Goal: Transaction & Acquisition: Obtain resource

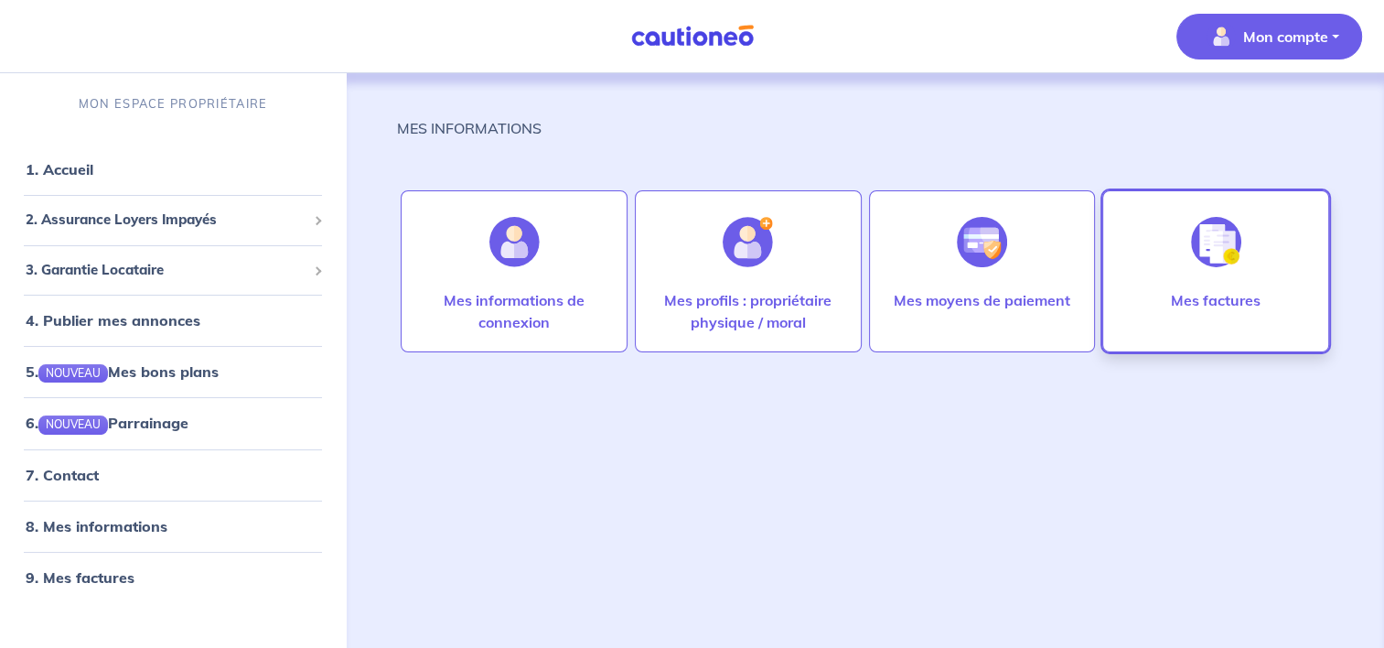
click at [1211, 274] on div at bounding box center [1216, 242] width 80 height 94
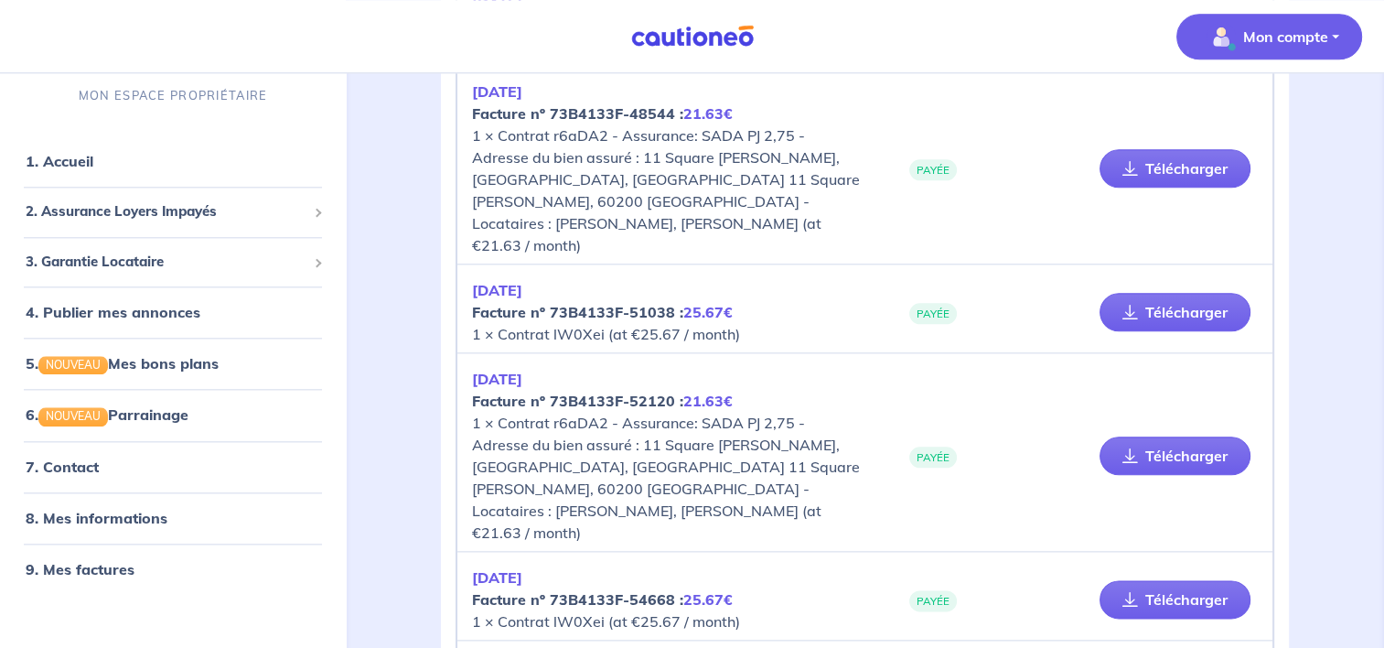
scroll to position [1950, 0]
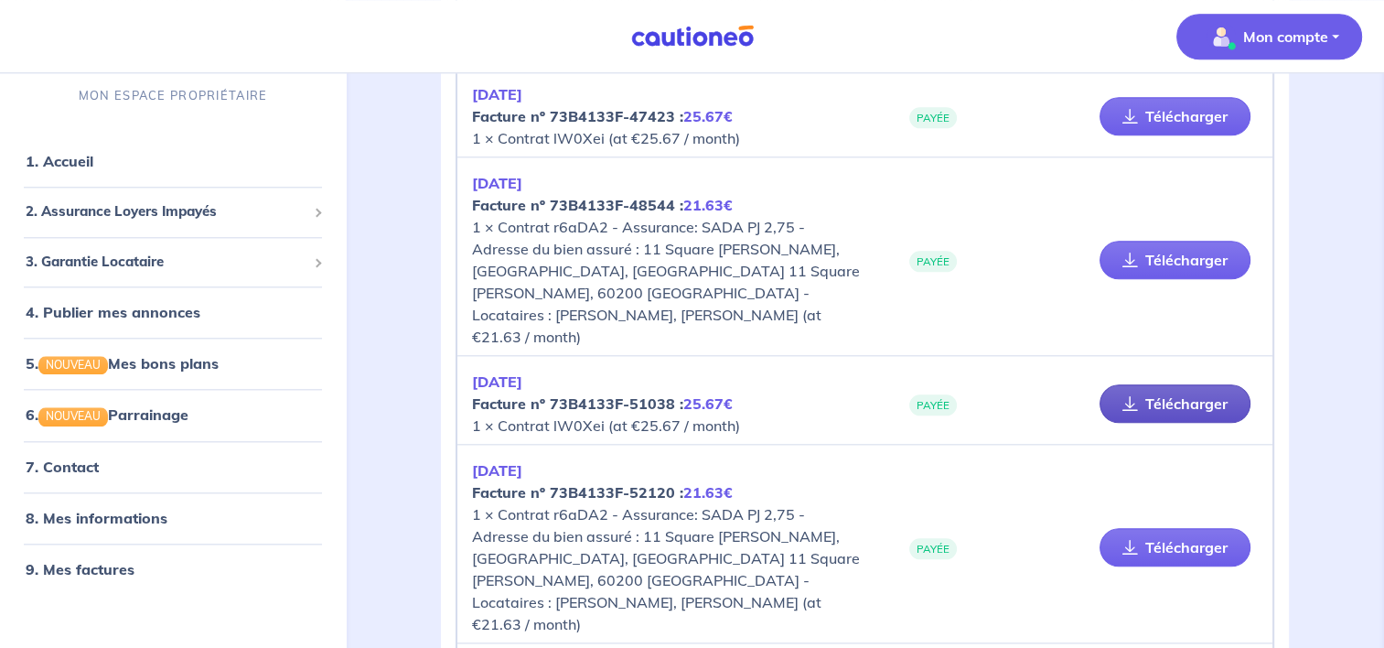
click at [1149, 384] on link "Télécharger" at bounding box center [1174, 403] width 151 height 38
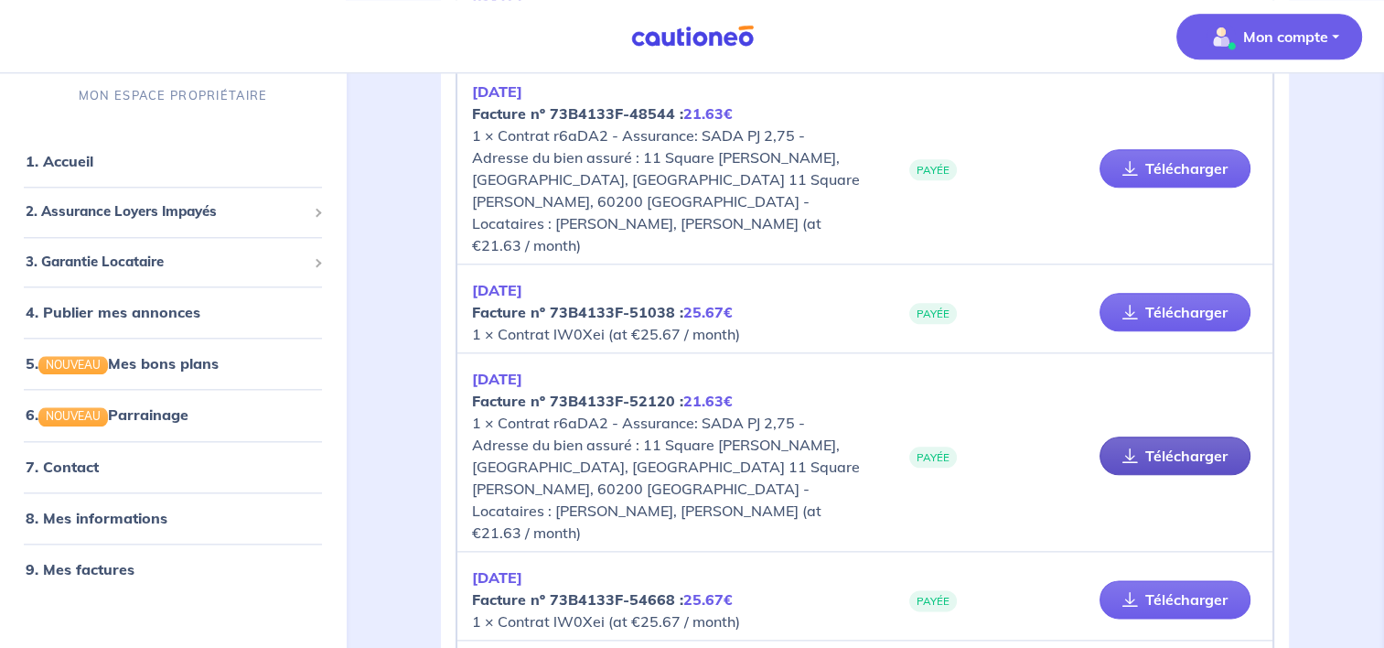
click at [1178, 436] on link "Télécharger" at bounding box center [1174, 455] width 151 height 38
click at [1142, 580] on link "Télécharger" at bounding box center [1174, 599] width 151 height 38
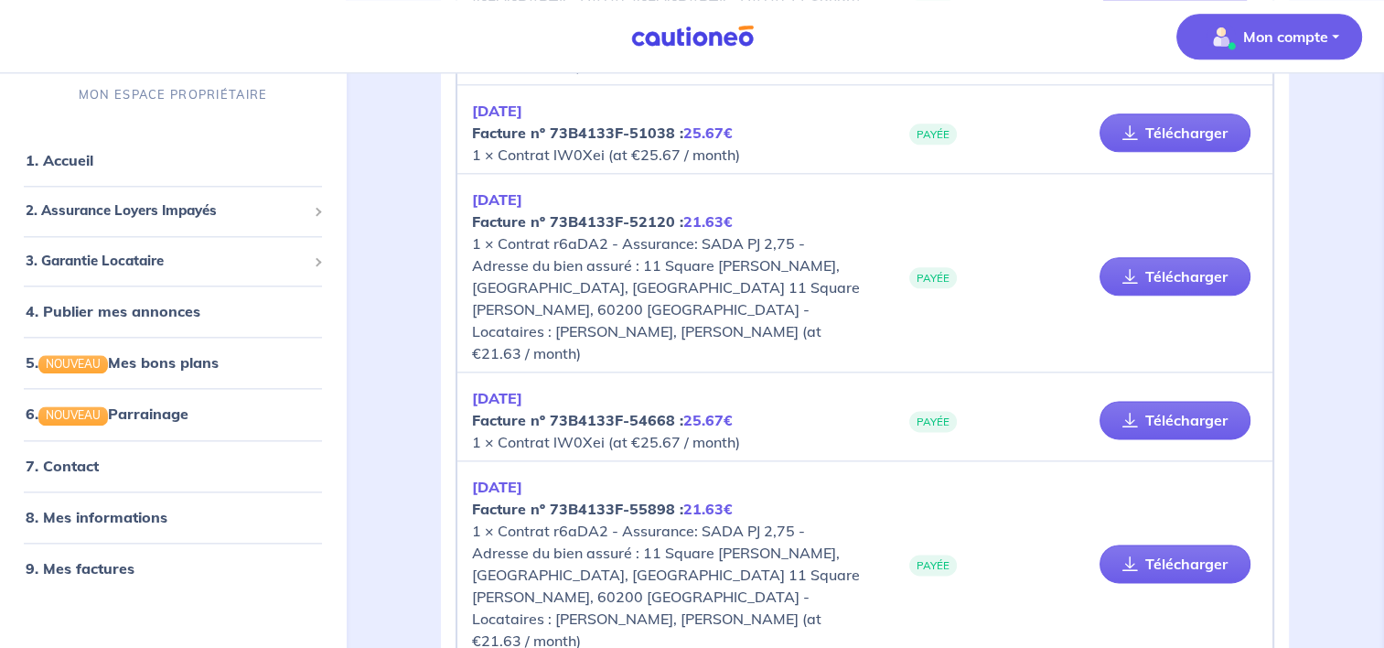
scroll to position [2225, 0]
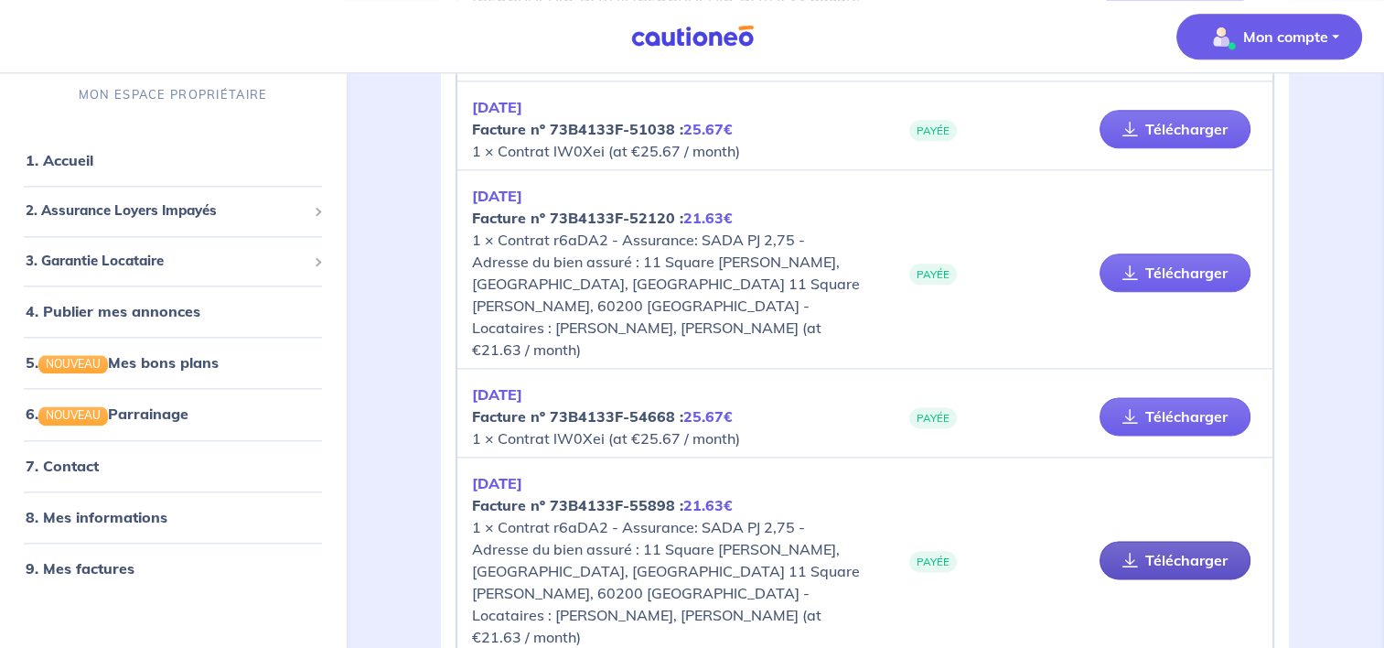
click at [1164, 541] on link "Télécharger" at bounding box center [1174, 560] width 151 height 38
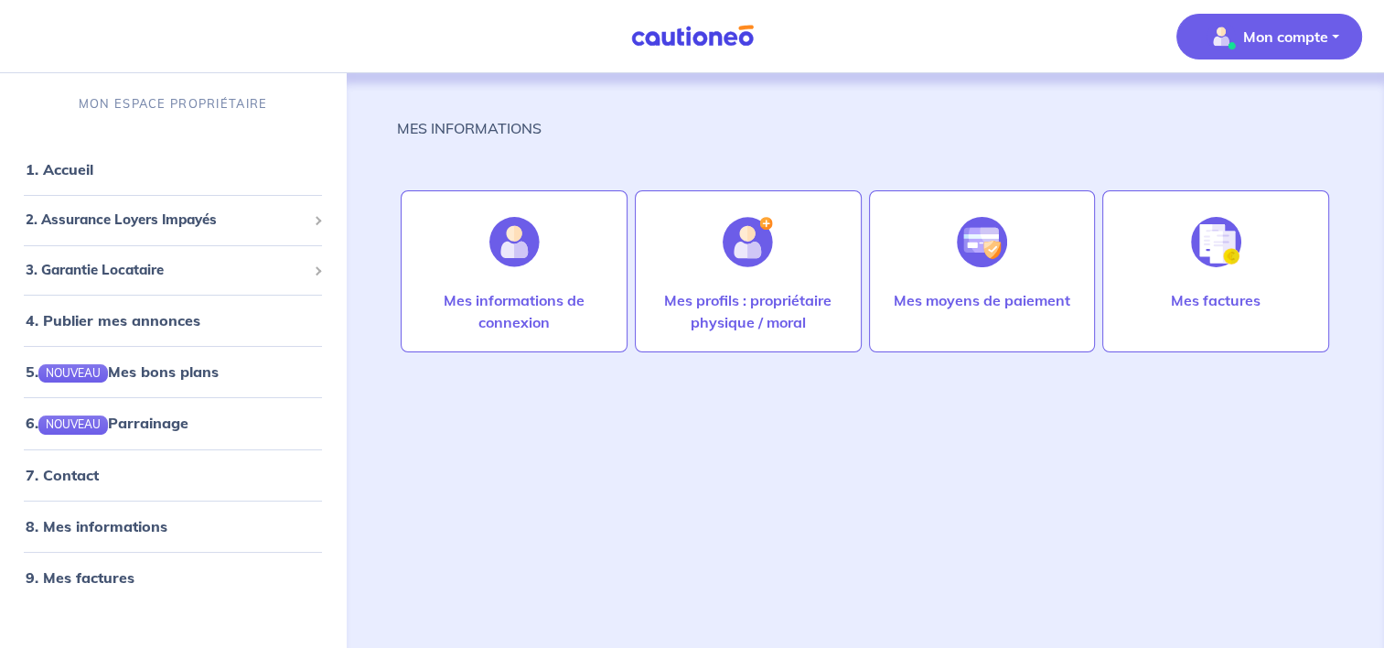
click at [1254, 37] on p "Mon compte" at bounding box center [1285, 37] width 85 height 22
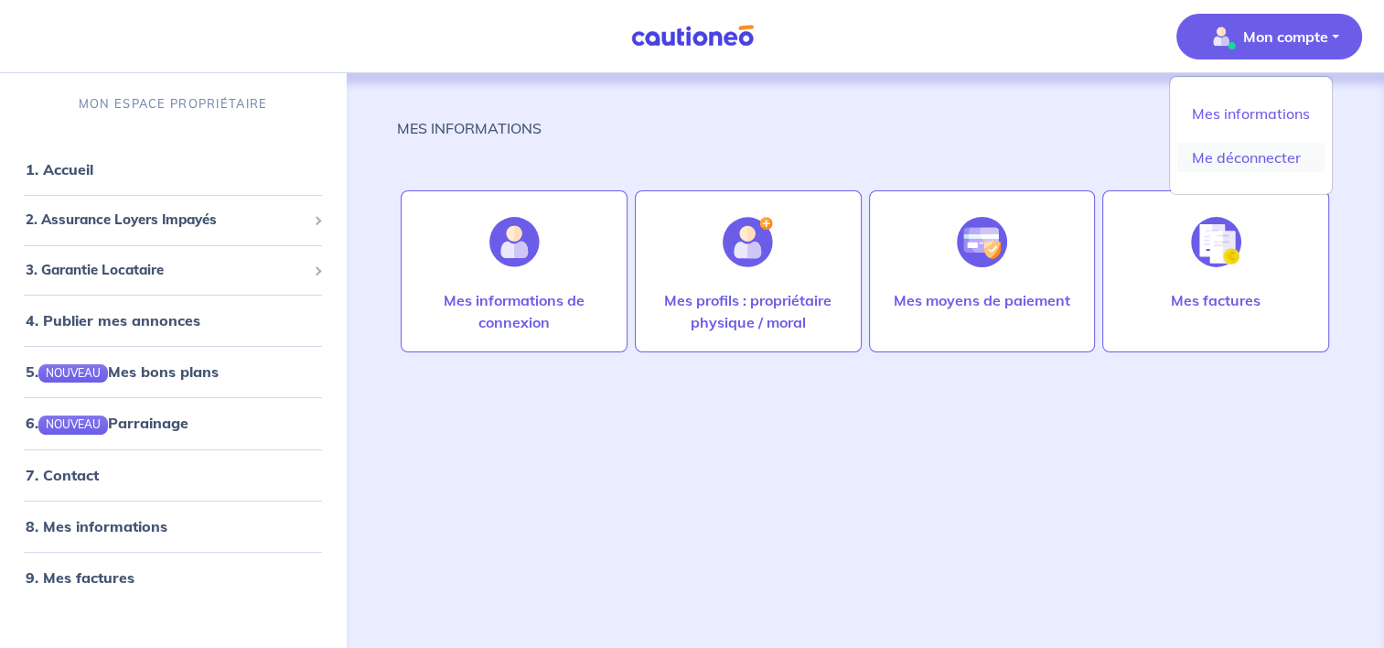
click at [1234, 155] on link "Me déconnecter" at bounding box center [1250, 157] width 147 height 29
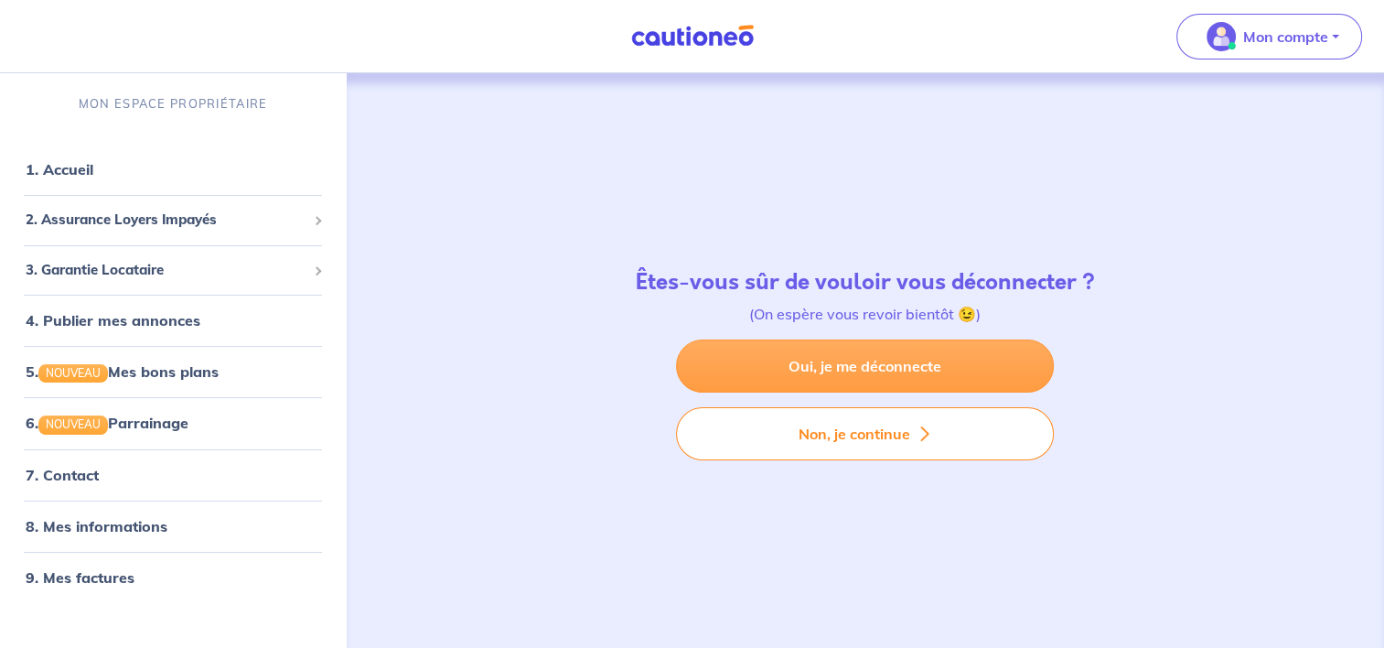
click at [832, 367] on link "Oui, je me déconnecte" at bounding box center [865, 365] width 378 height 53
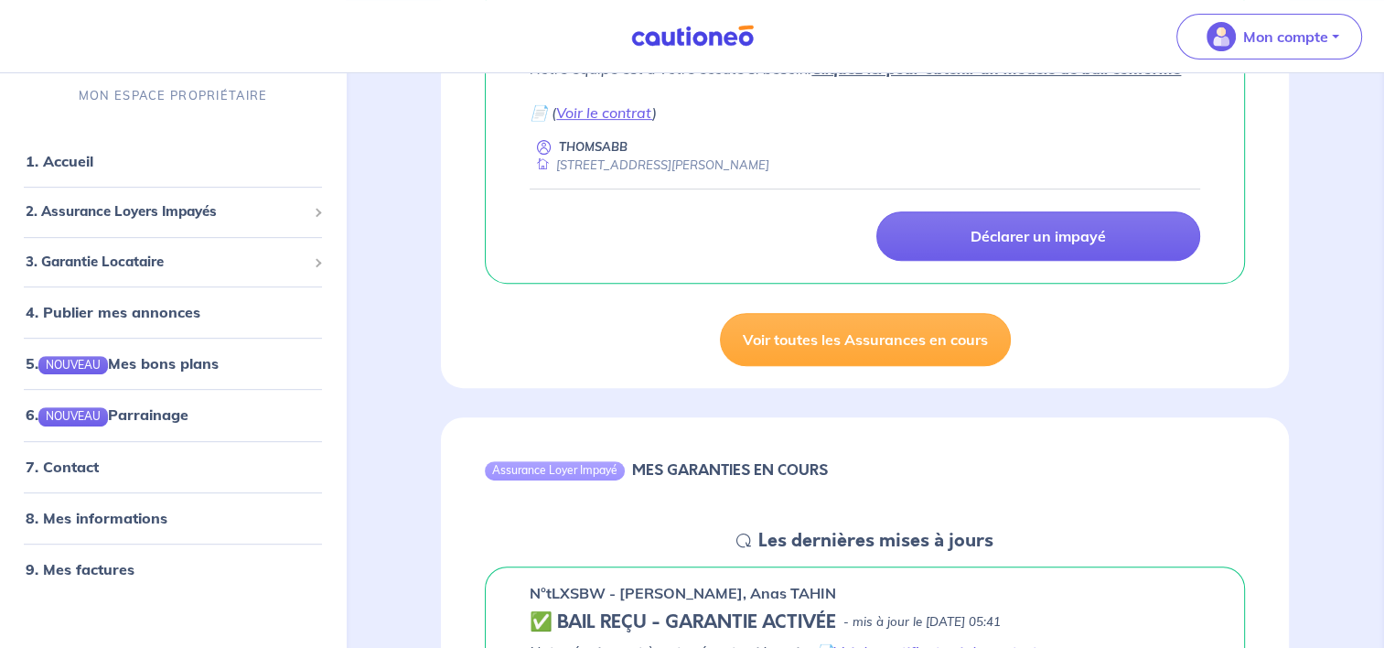
scroll to position [457, 0]
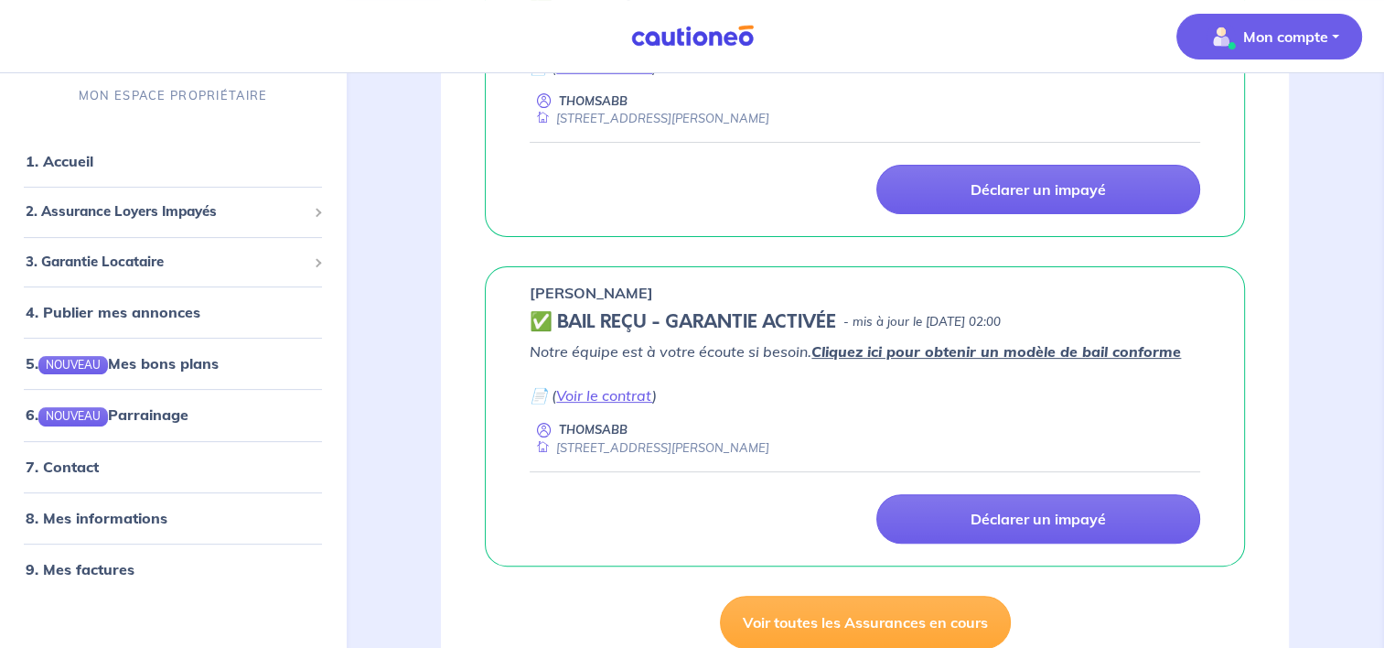
click at [1302, 33] on p "Mon compte" at bounding box center [1285, 37] width 85 height 22
click at [1239, 113] on link "Mes informations" at bounding box center [1250, 113] width 147 height 29
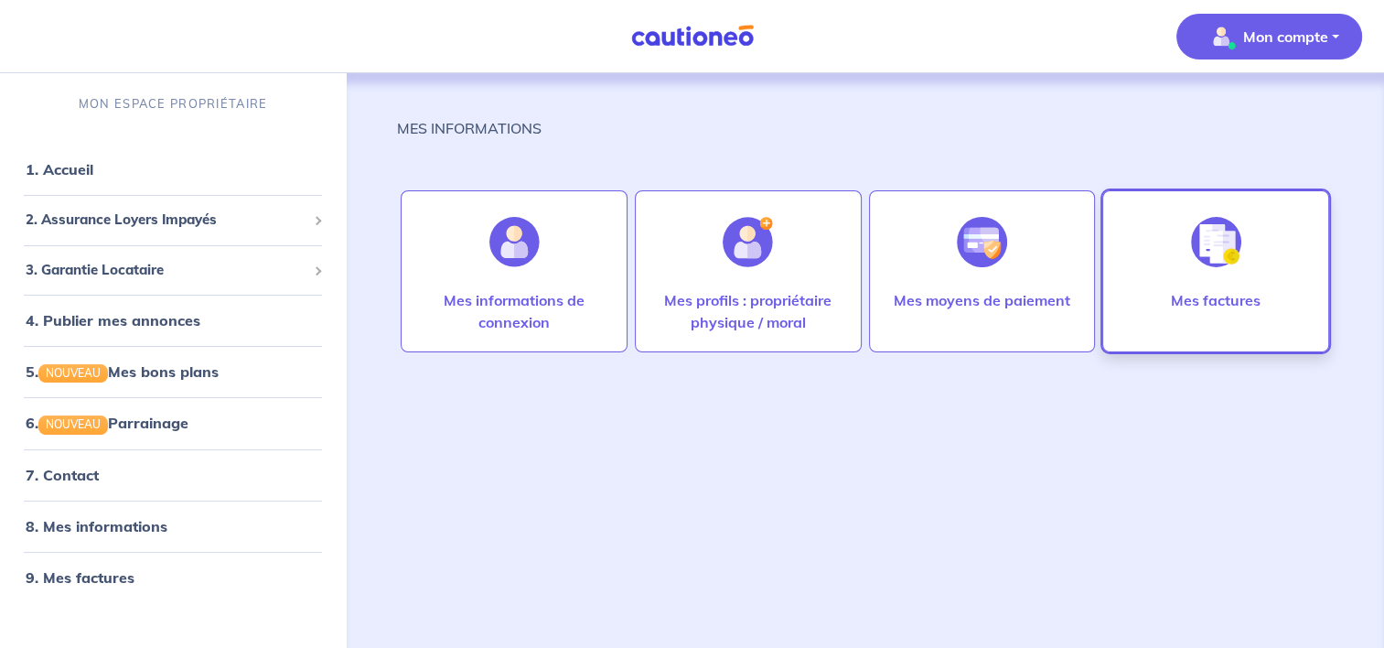
click at [1187, 281] on div at bounding box center [1216, 242] width 80 height 94
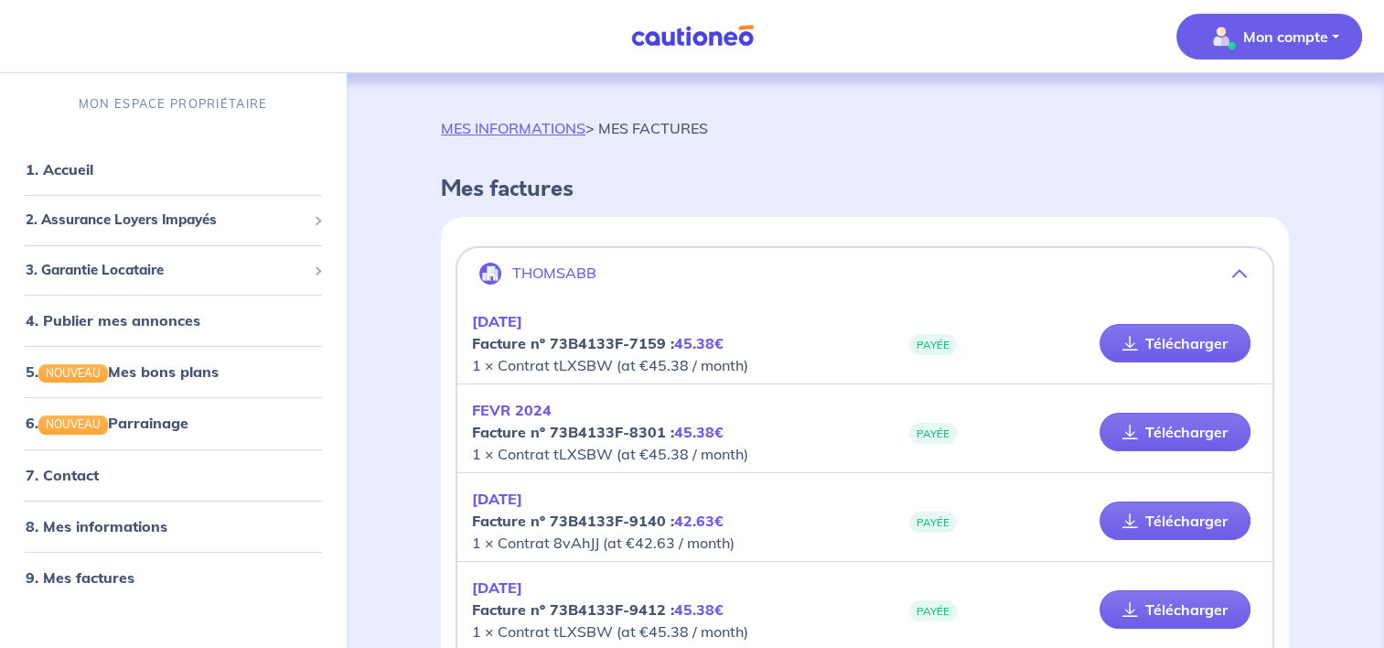
click at [1281, 44] on p "Mon compte" at bounding box center [1285, 37] width 85 height 22
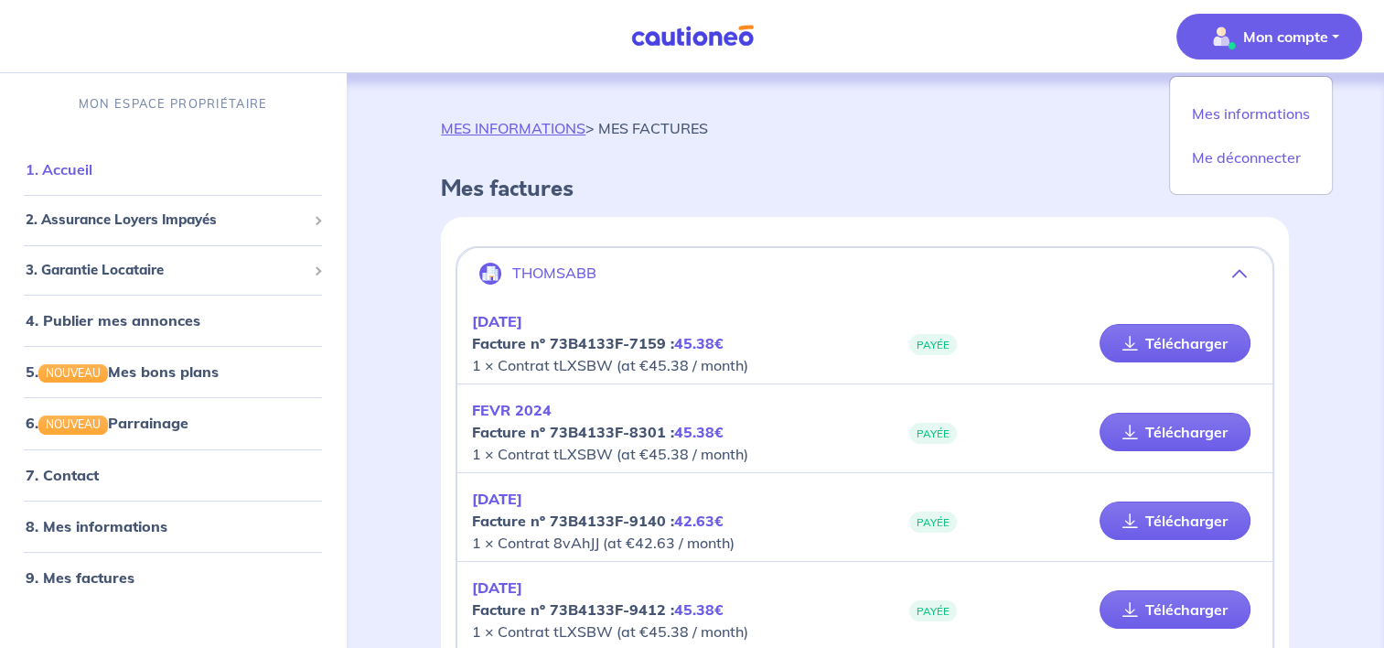
click at [87, 168] on link "1. Accueil" at bounding box center [59, 169] width 67 height 18
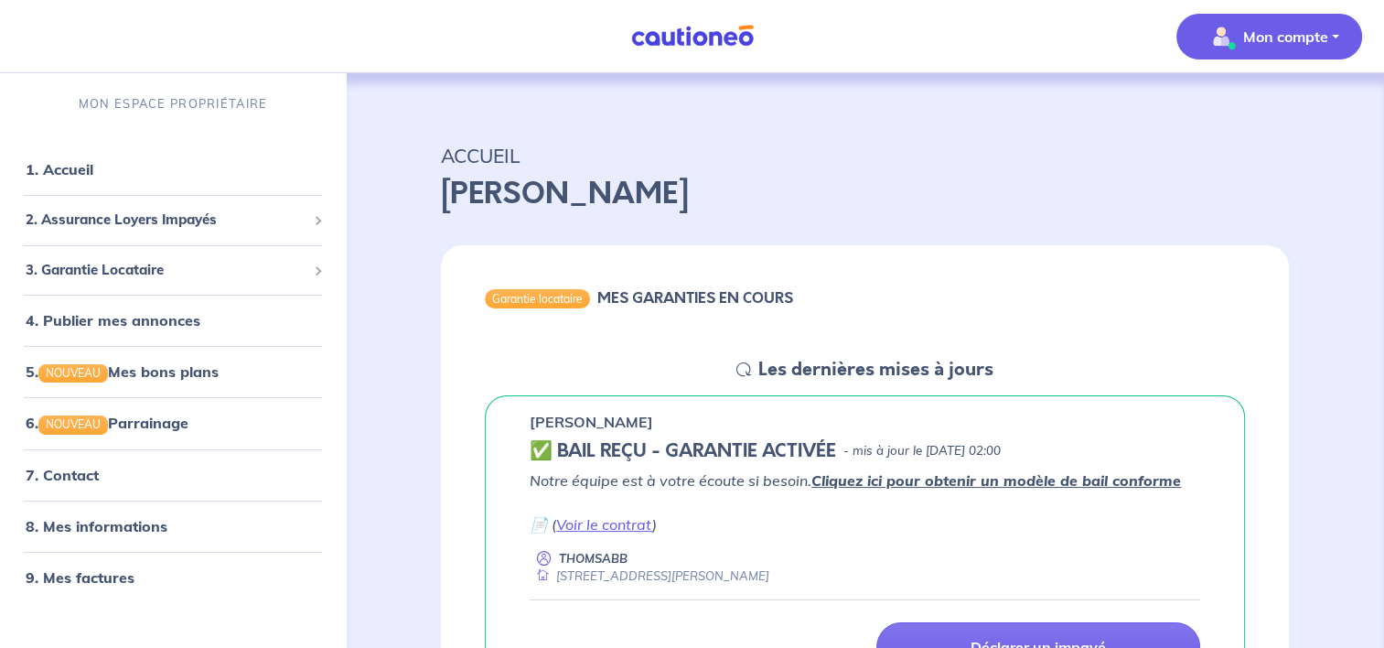
click at [1221, 44] on img "button" at bounding box center [1221, 36] width 29 height 29
click at [1223, 117] on link "Mes informations" at bounding box center [1250, 113] width 147 height 29
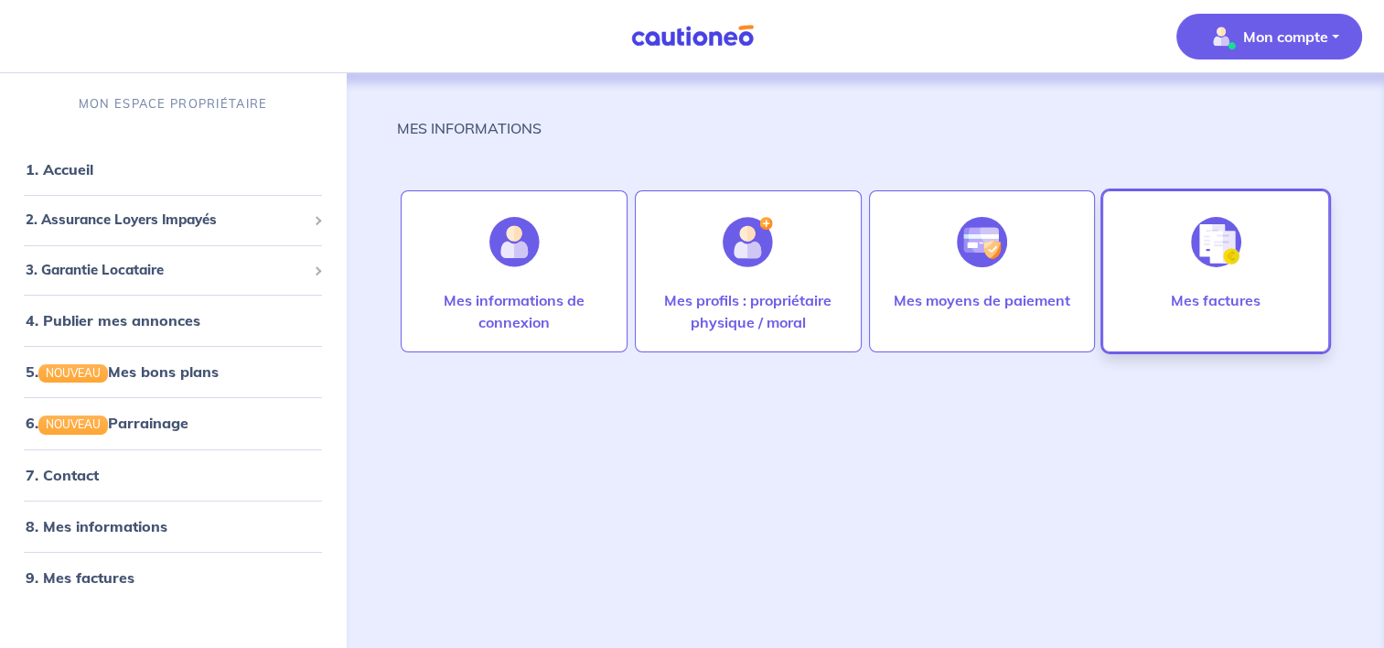
click at [1195, 295] on p "Mes factures" at bounding box center [1216, 300] width 90 height 22
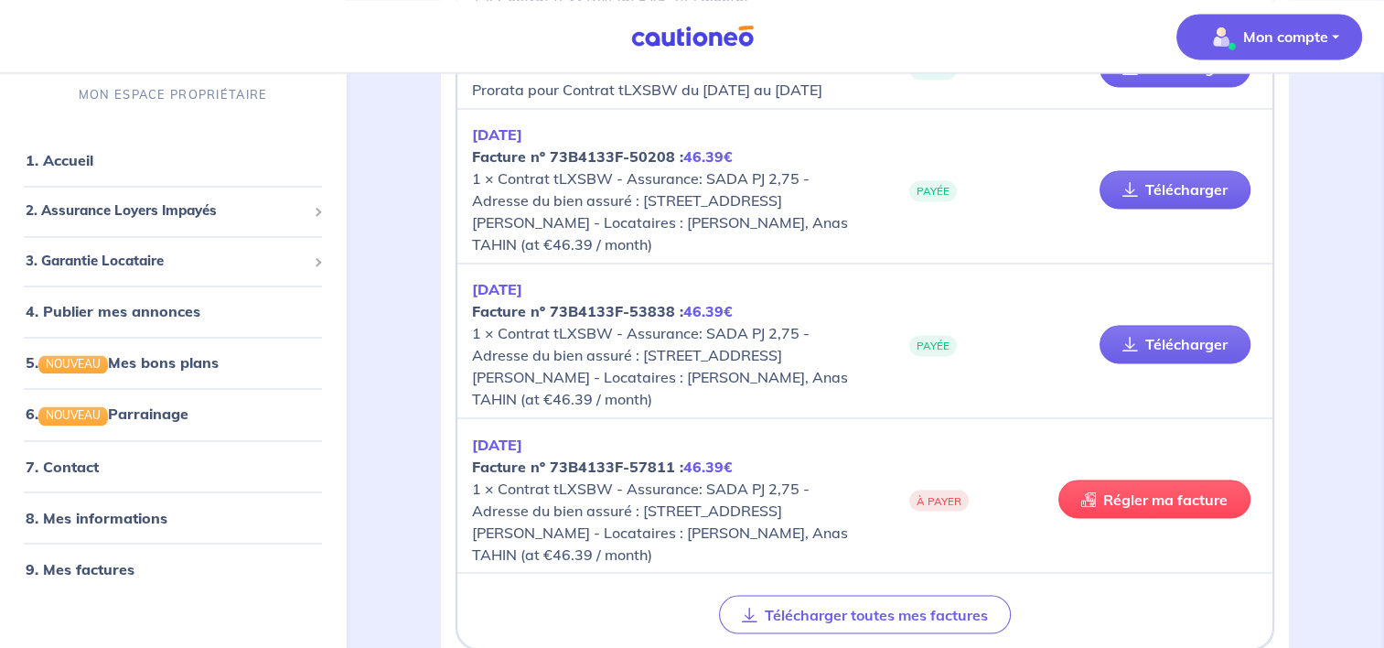
scroll to position [3158, 0]
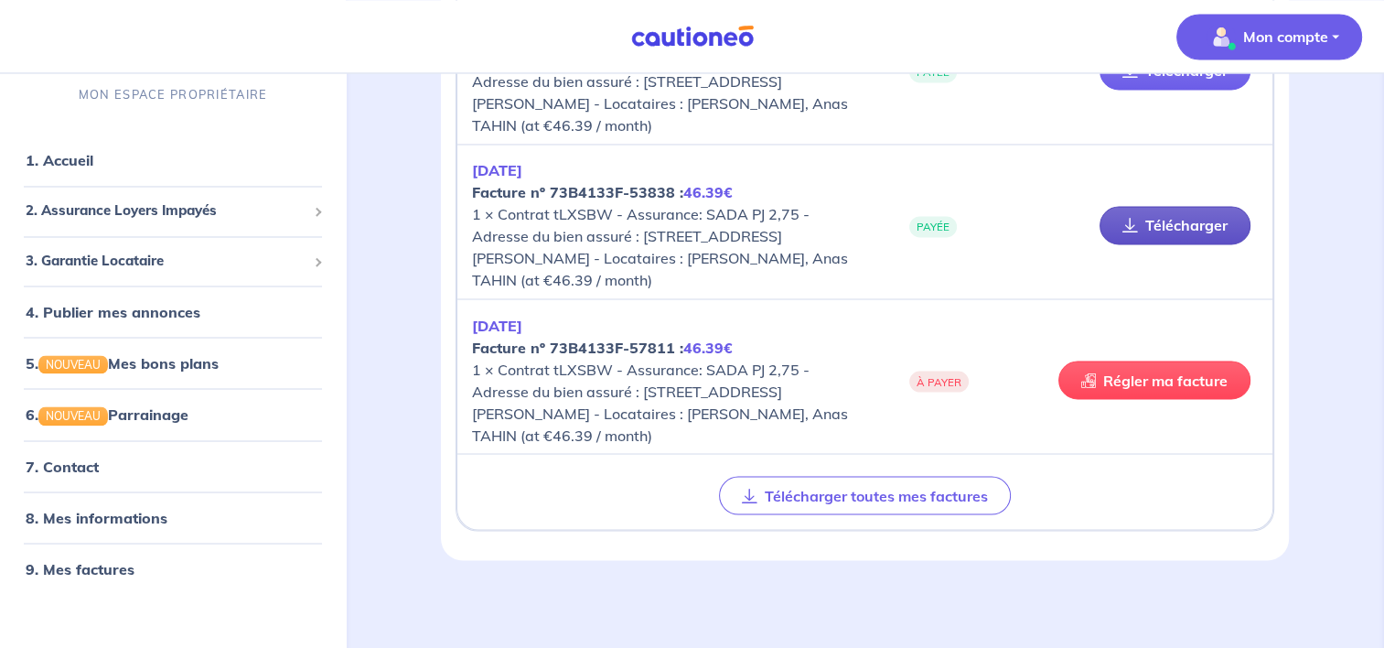
click at [1159, 217] on link "Télécharger" at bounding box center [1174, 225] width 151 height 38
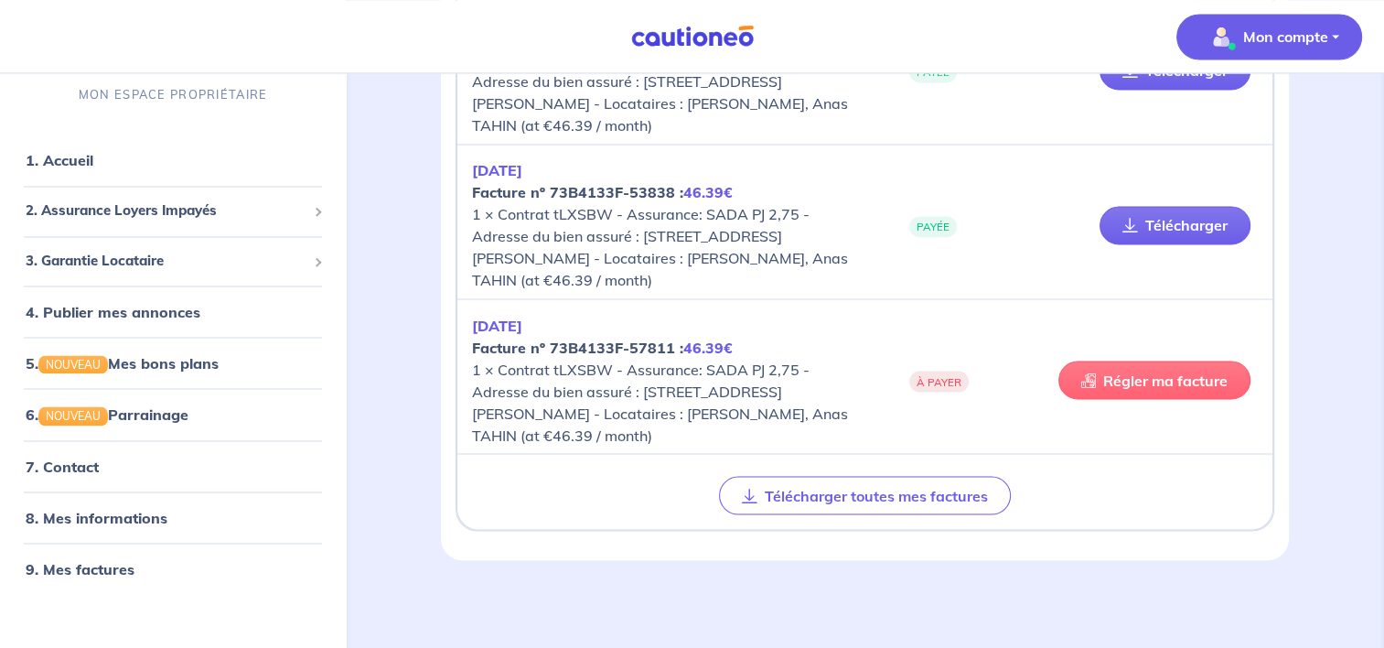
click at [1148, 381] on link "Régler ma facture" at bounding box center [1154, 379] width 192 height 38
